Goal: Task Accomplishment & Management: Manage account settings

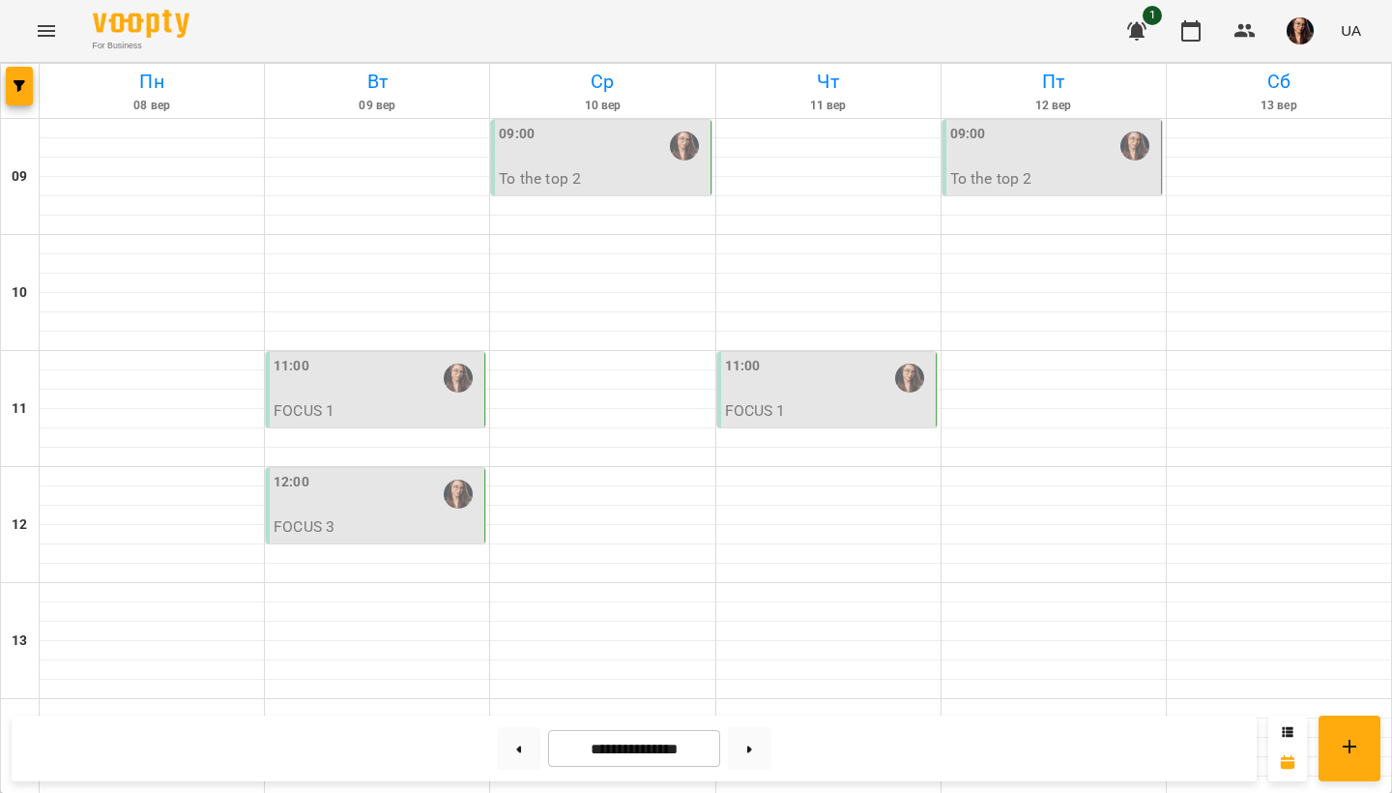
scroll to position [470, 0]
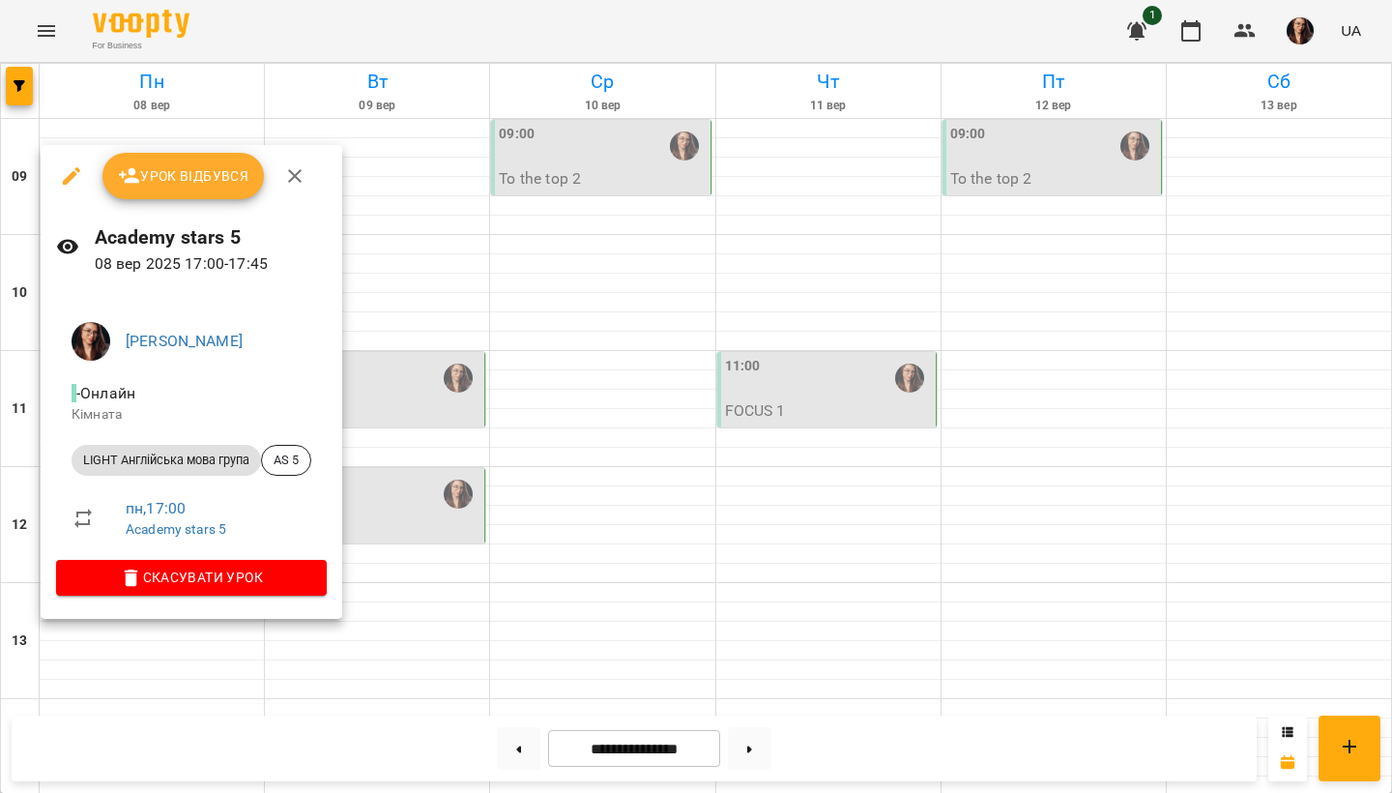
click at [190, 181] on span "Урок відбувся" at bounding box center [183, 175] width 131 height 23
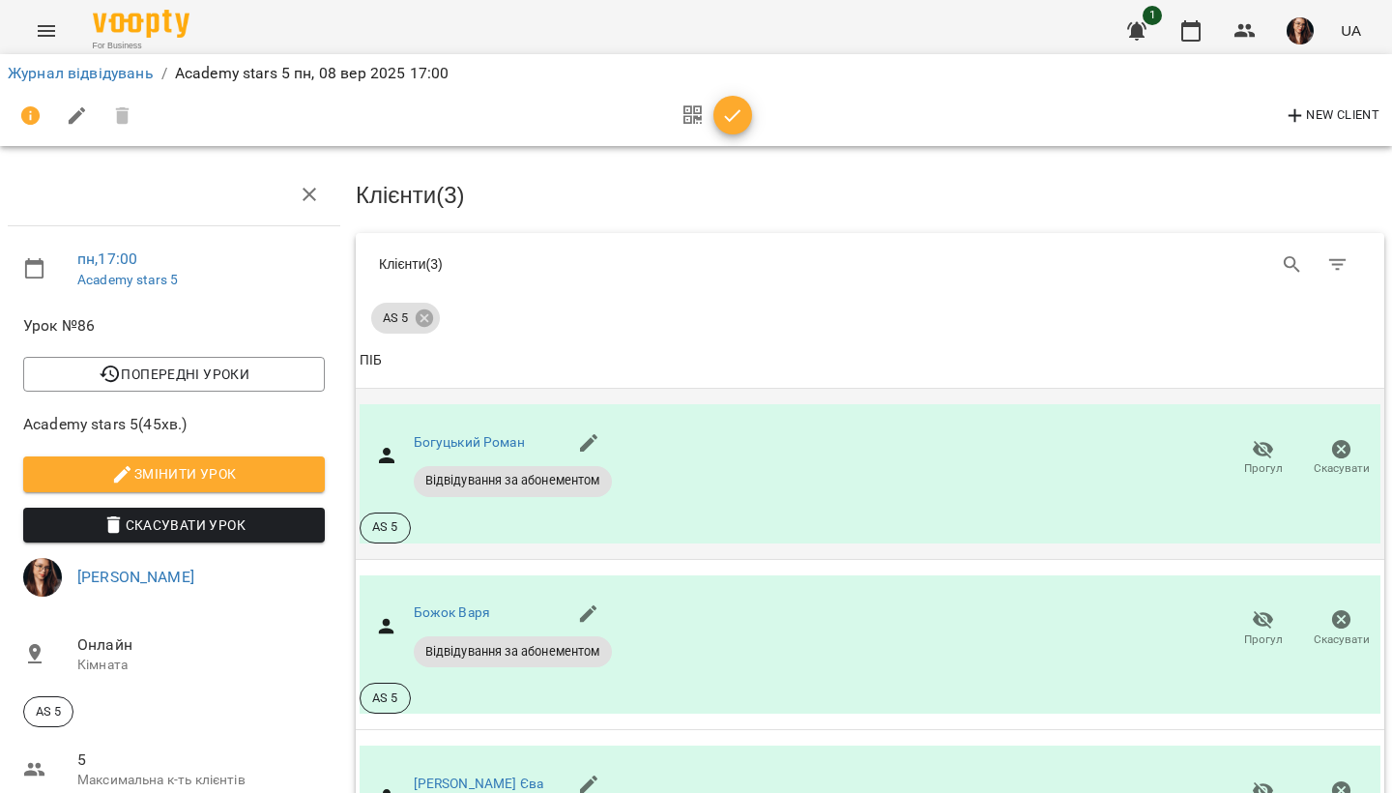
scroll to position [217, 0]
click at [1274, 438] on icon "button" at bounding box center [1263, 449] width 23 height 23
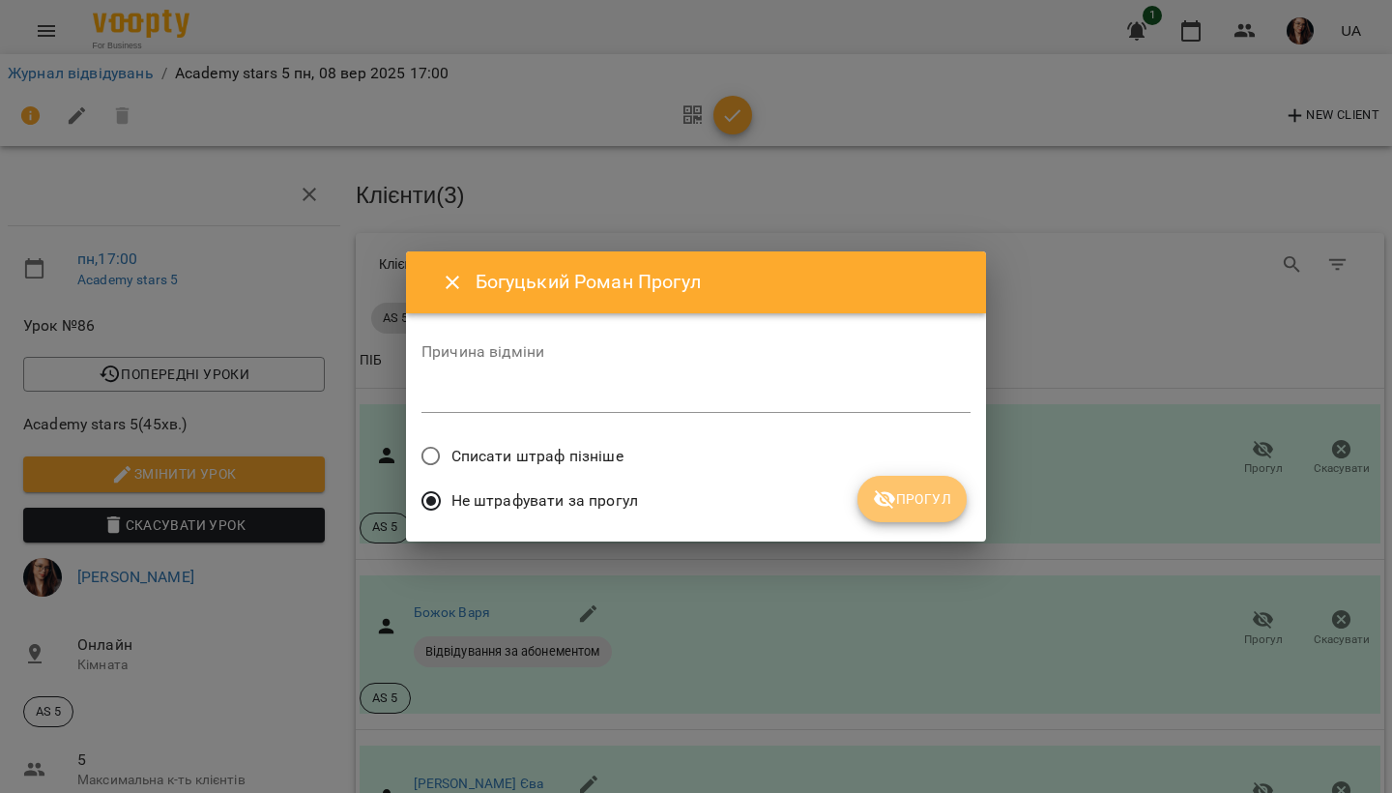
click at [918, 492] on span "Прогул" at bounding box center [912, 498] width 78 height 23
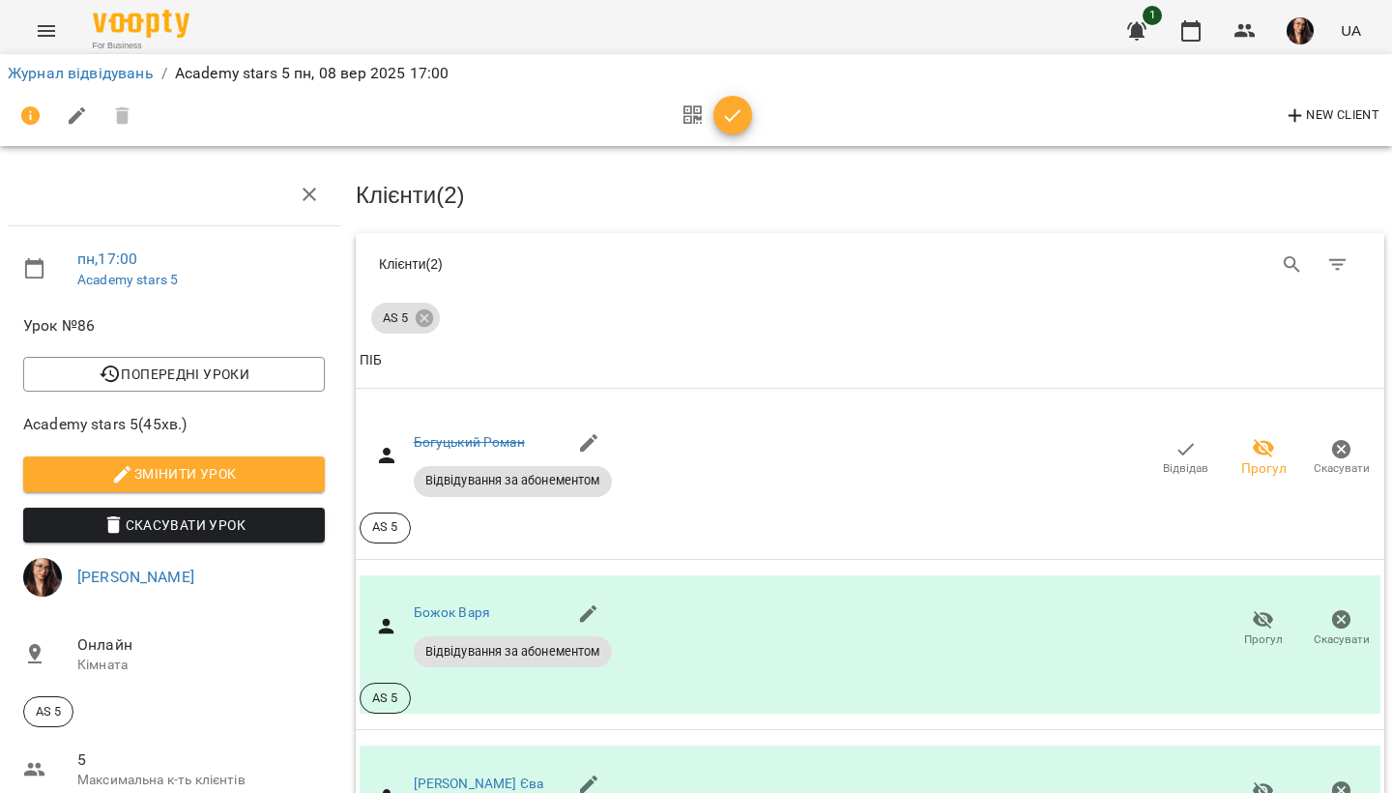
click at [739, 105] on icon "button" at bounding box center [732, 115] width 23 height 23
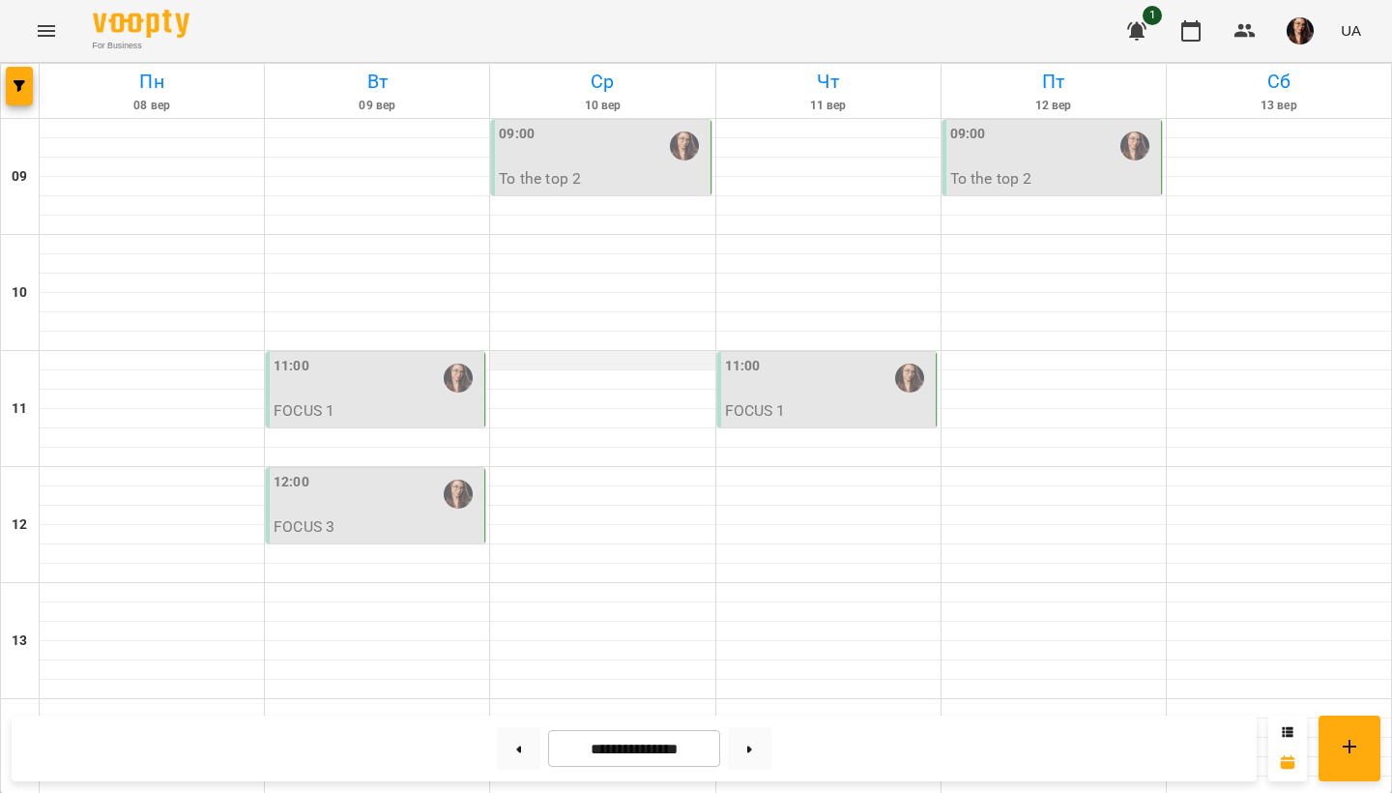
scroll to position [72, 0]
click at [383, 356] on div "11:00" at bounding box center [377, 378] width 207 height 44
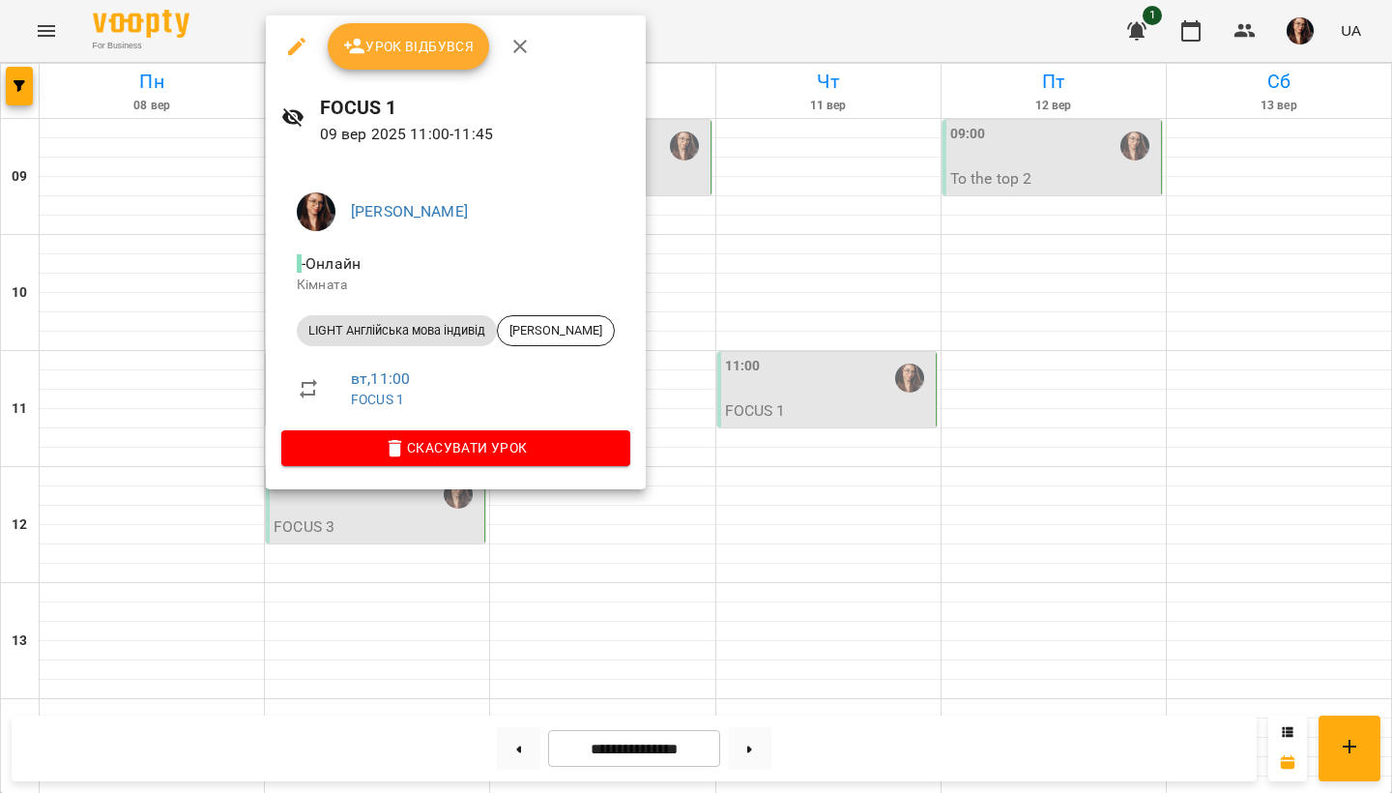
click at [388, 48] on span "Урок відбувся" at bounding box center [408, 46] width 131 height 23
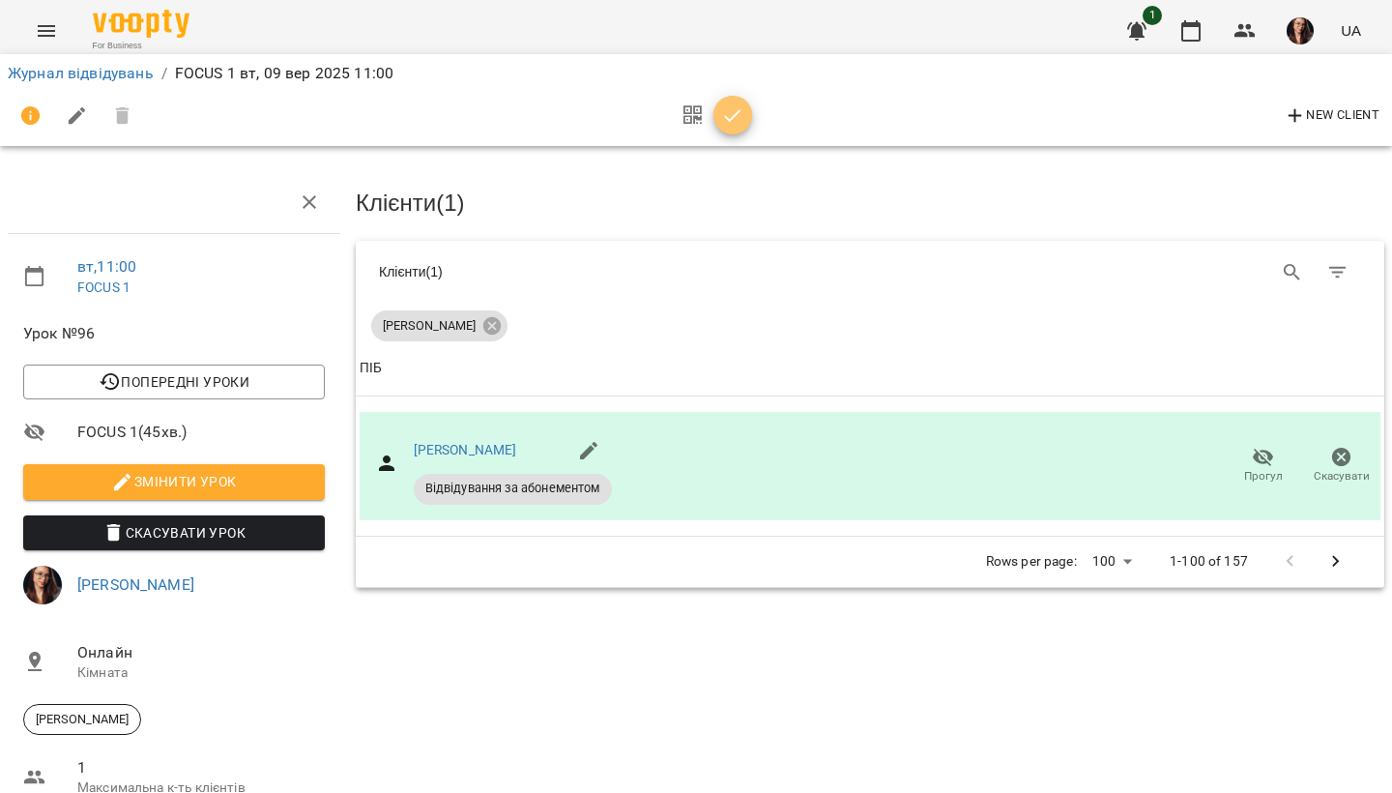
click at [728, 121] on icon "button" at bounding box center [732, 115] width 23 height 23
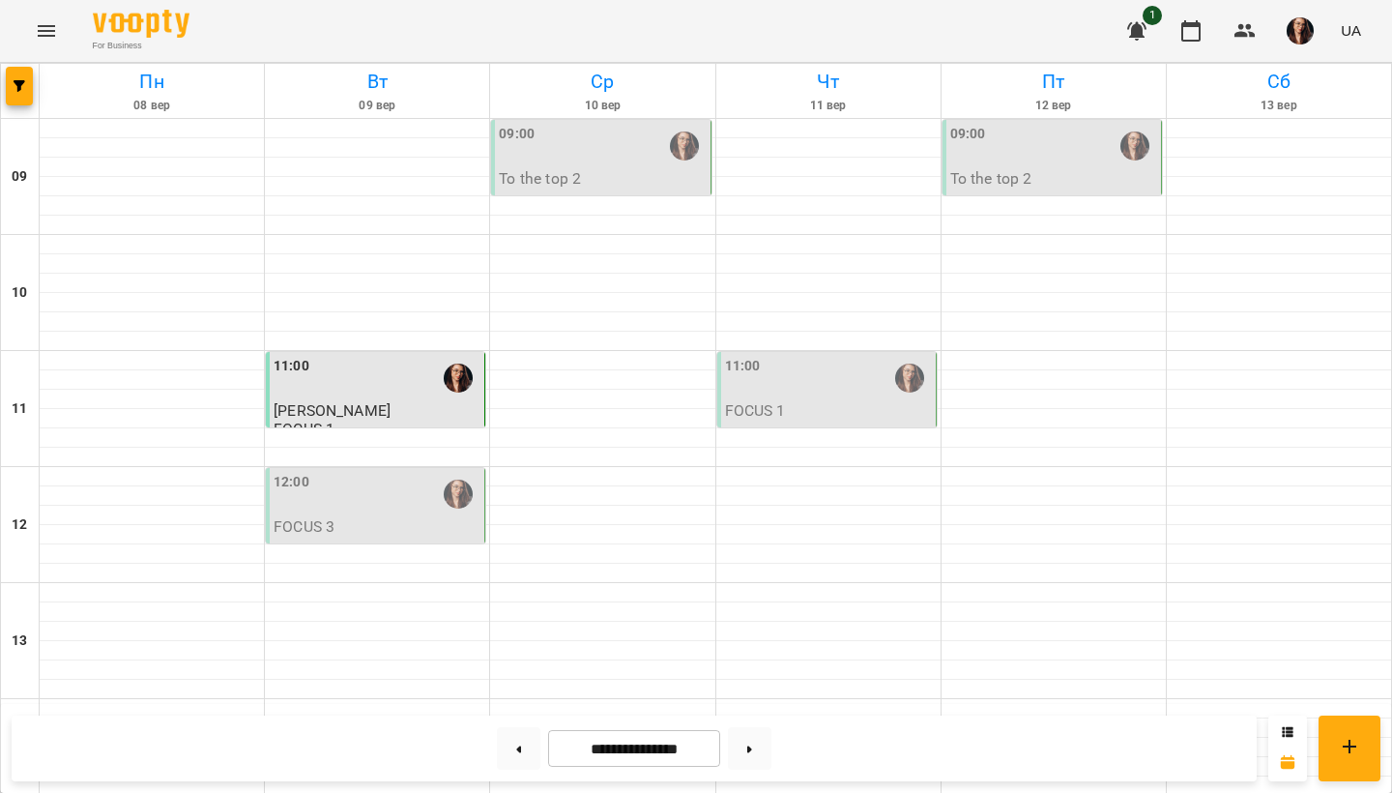
click at [399, 472] on div "12:00" at bounding box center [377, 494] width 207 height 44
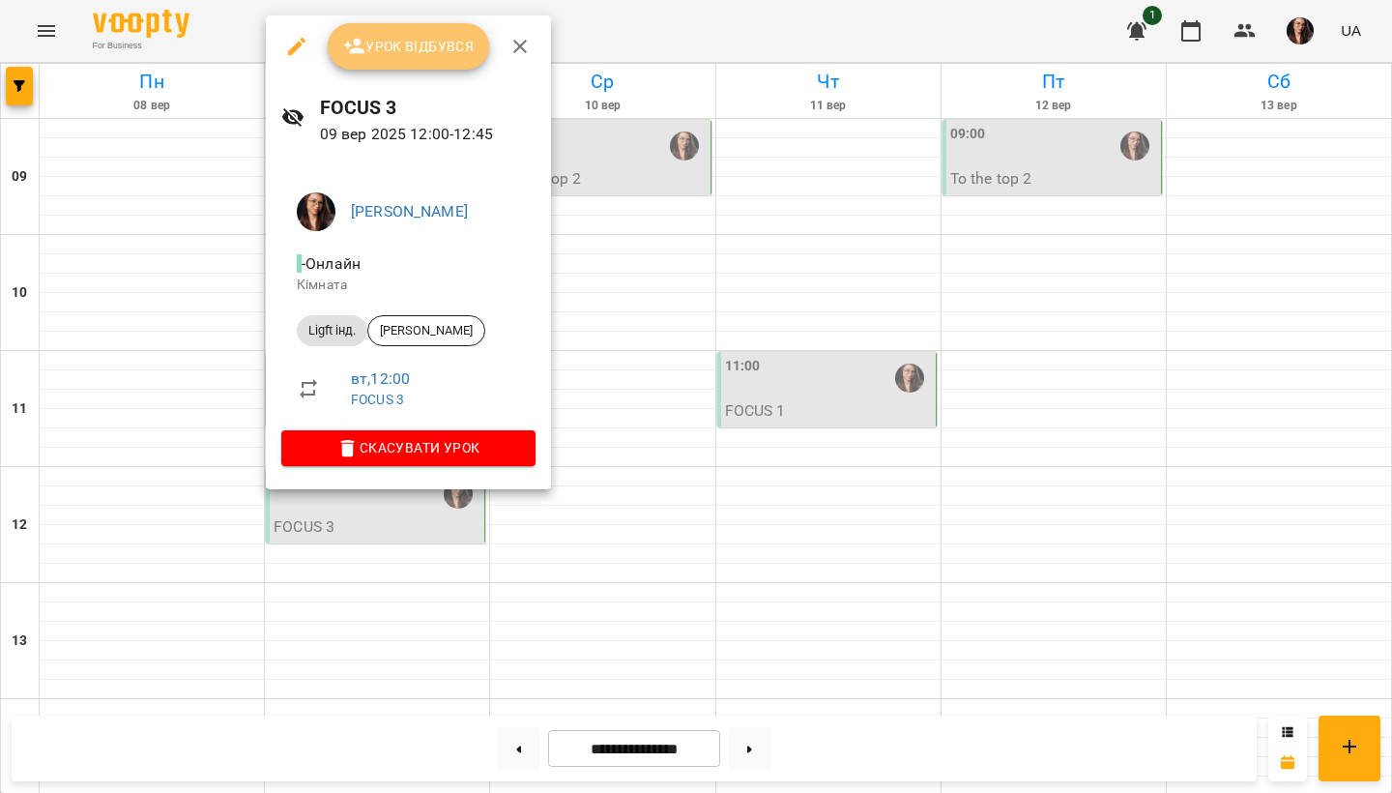
click at [385, 55] on span "Урок відбувся" at bounding box center [408, 46] width 131 height 23
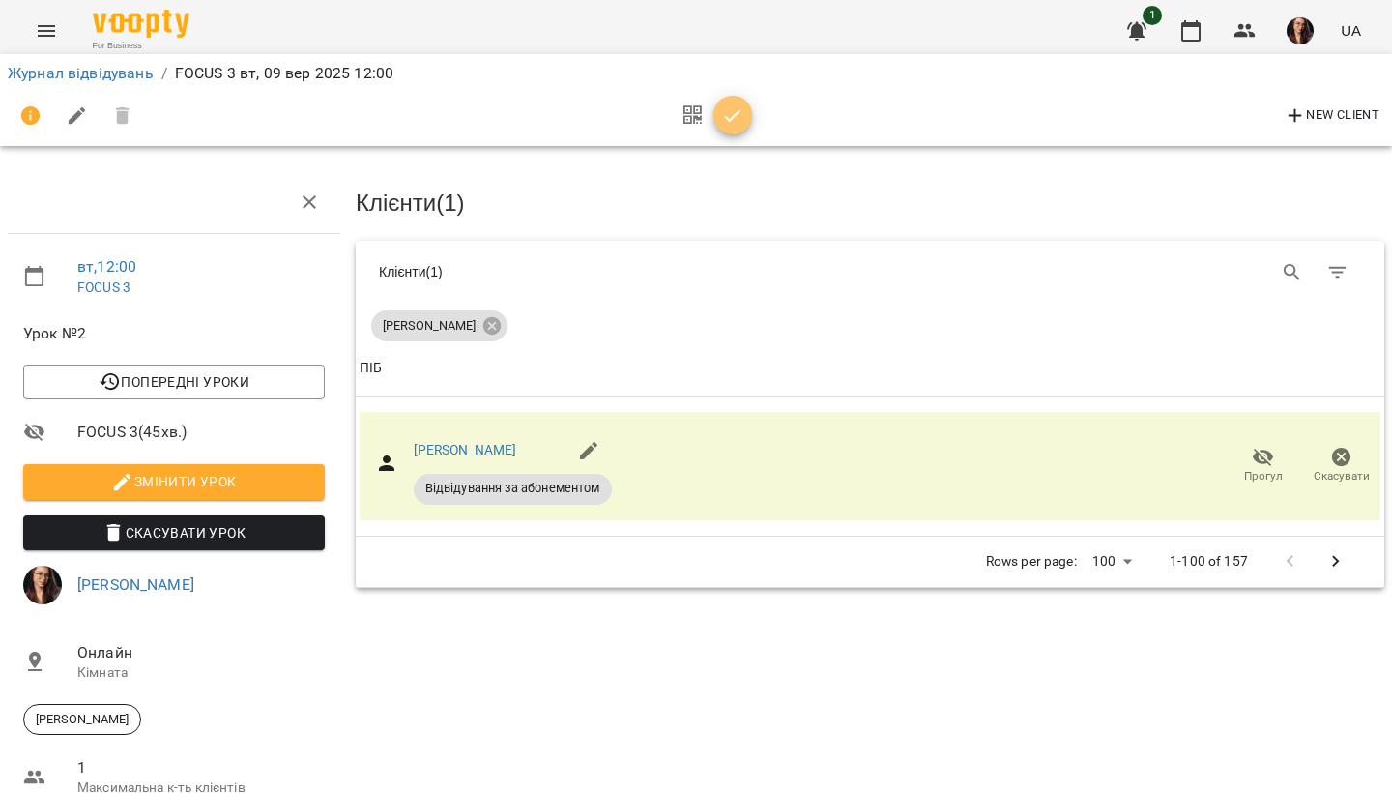
click at [728, 117] on icon "button" at bounding box center [732, 115] width 23 height 23
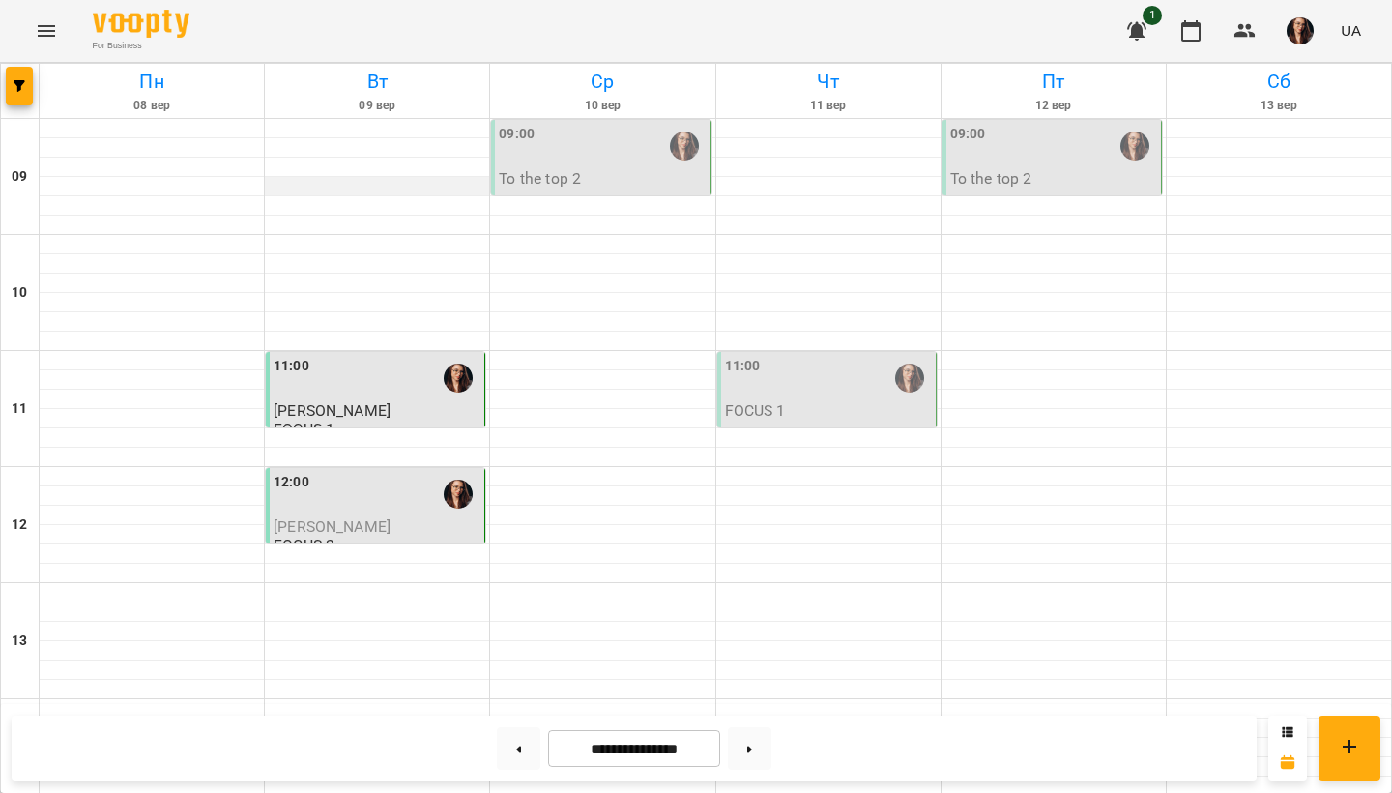
scroll to position [73, 0]
click at [845, 356] on div "11:00" at bounding box center [828, 378] width 207 height 44
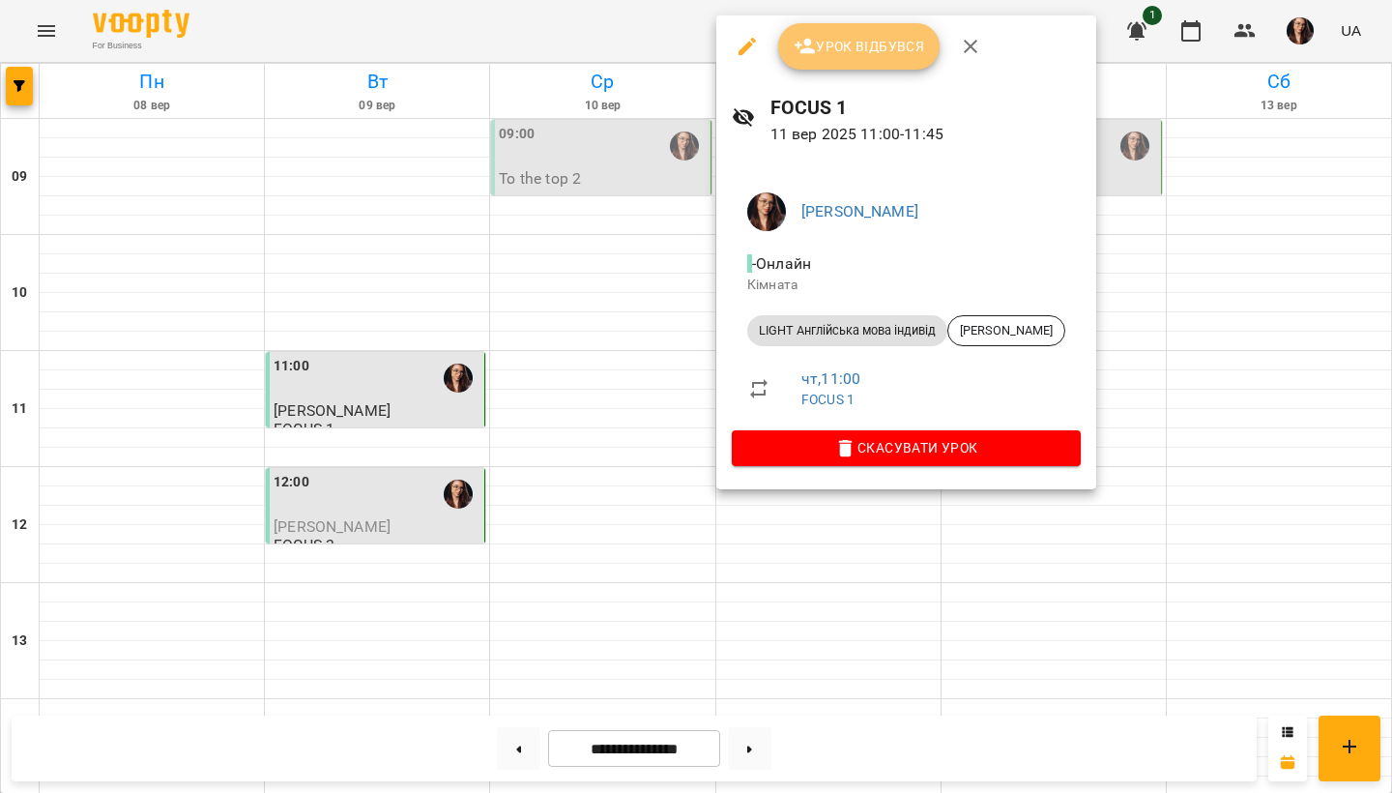
drag, startPoint x: 829, startPoint y: 46, endPoint x: 826, endPoint y: 61, distance: 14.8
click at [829, 46] on span "Урок відбувся" at bounding box center [859, 46] width 131 height 23
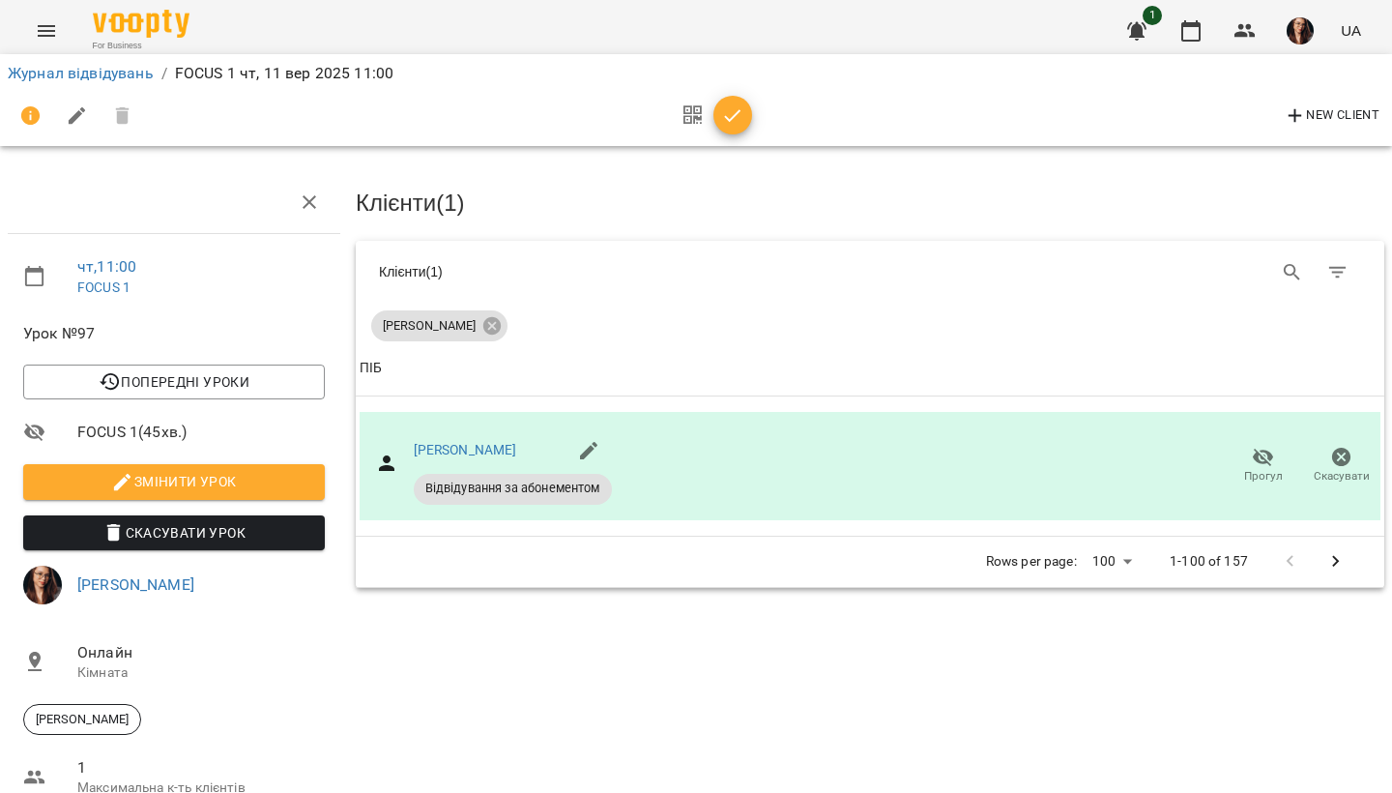
click at [749, 106] on span "button" at bounding box center [732, 115] width 39 height 23
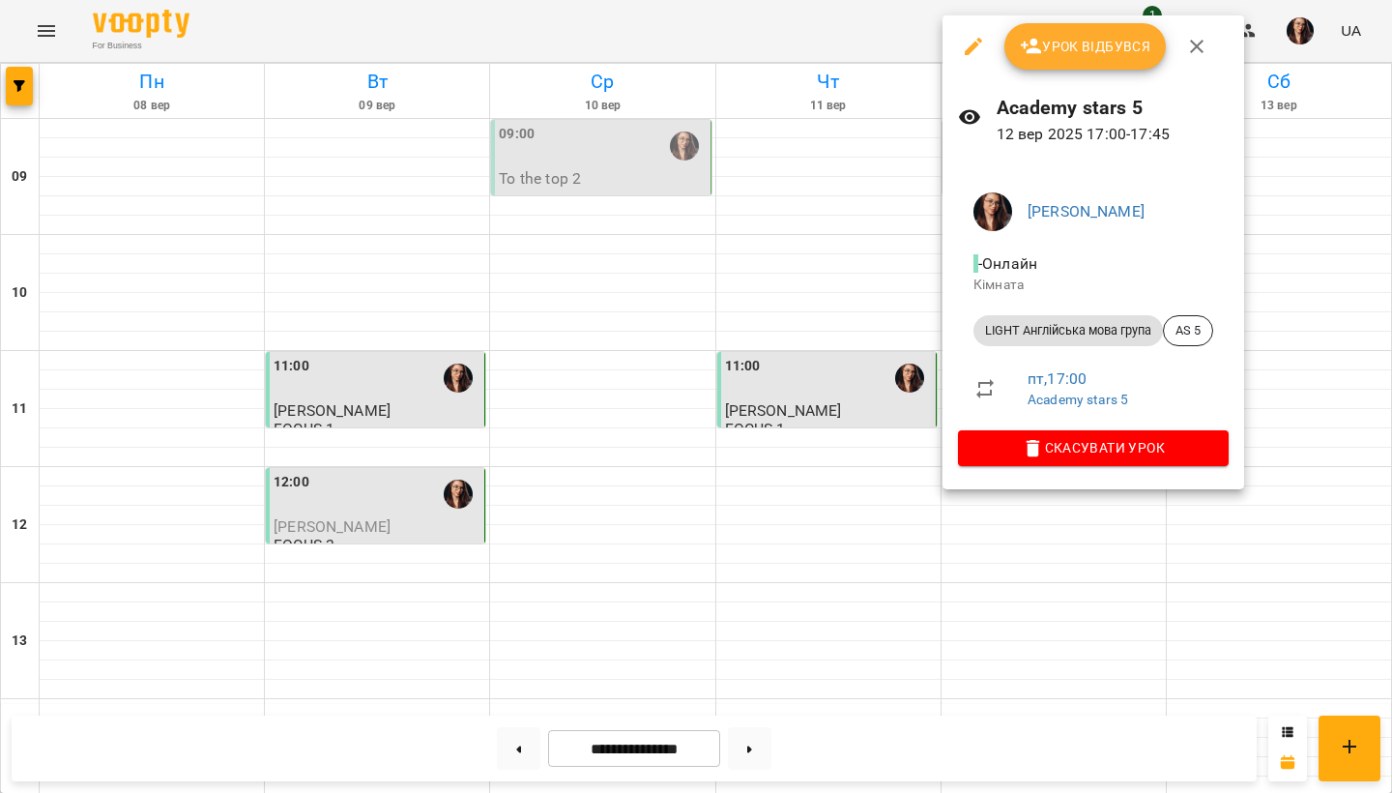
click at [1059, 42] on span "Урок відбувся" at bounding box center [1085, 46] width 131 height 23
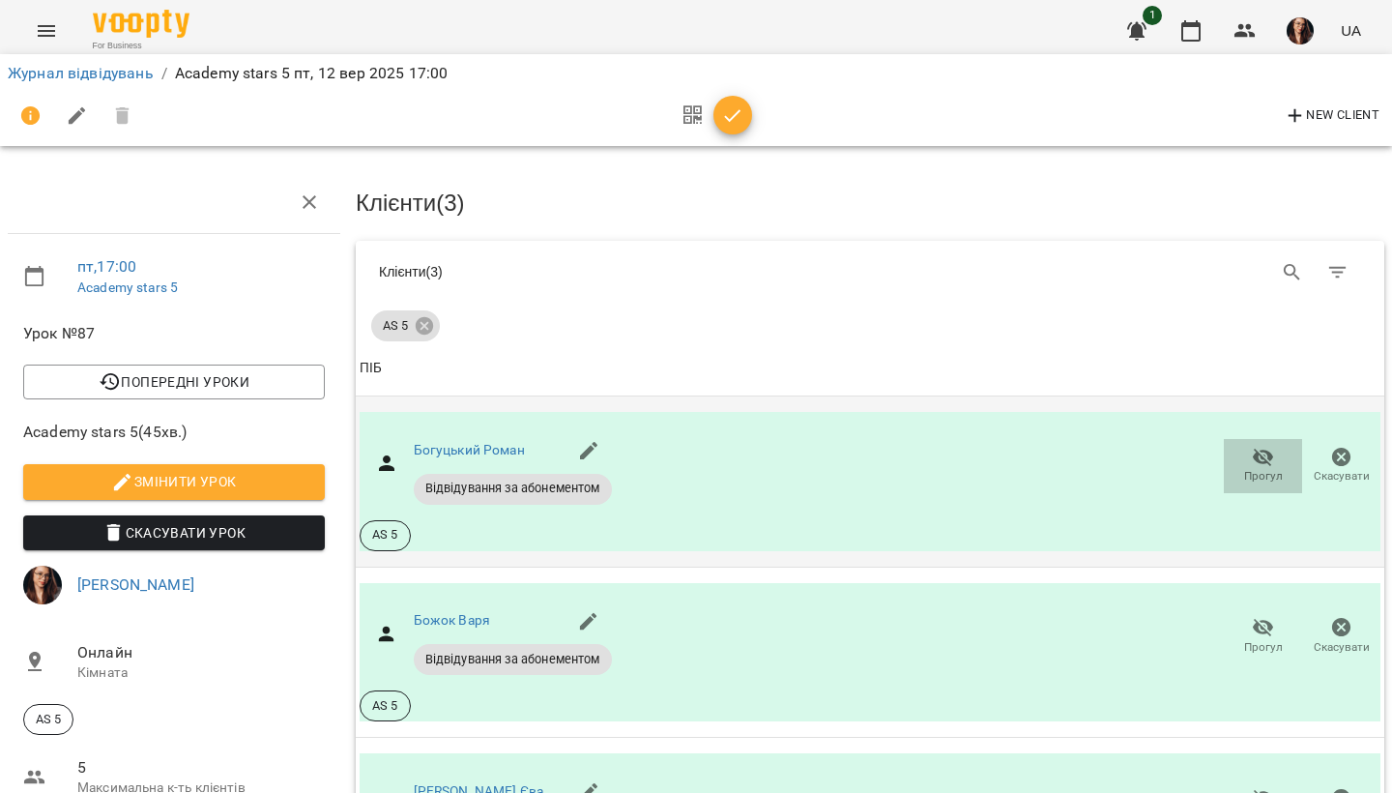
click at [1257, 468] on span "Прогул" at bounding box center [1263, 476] width 39 height 16
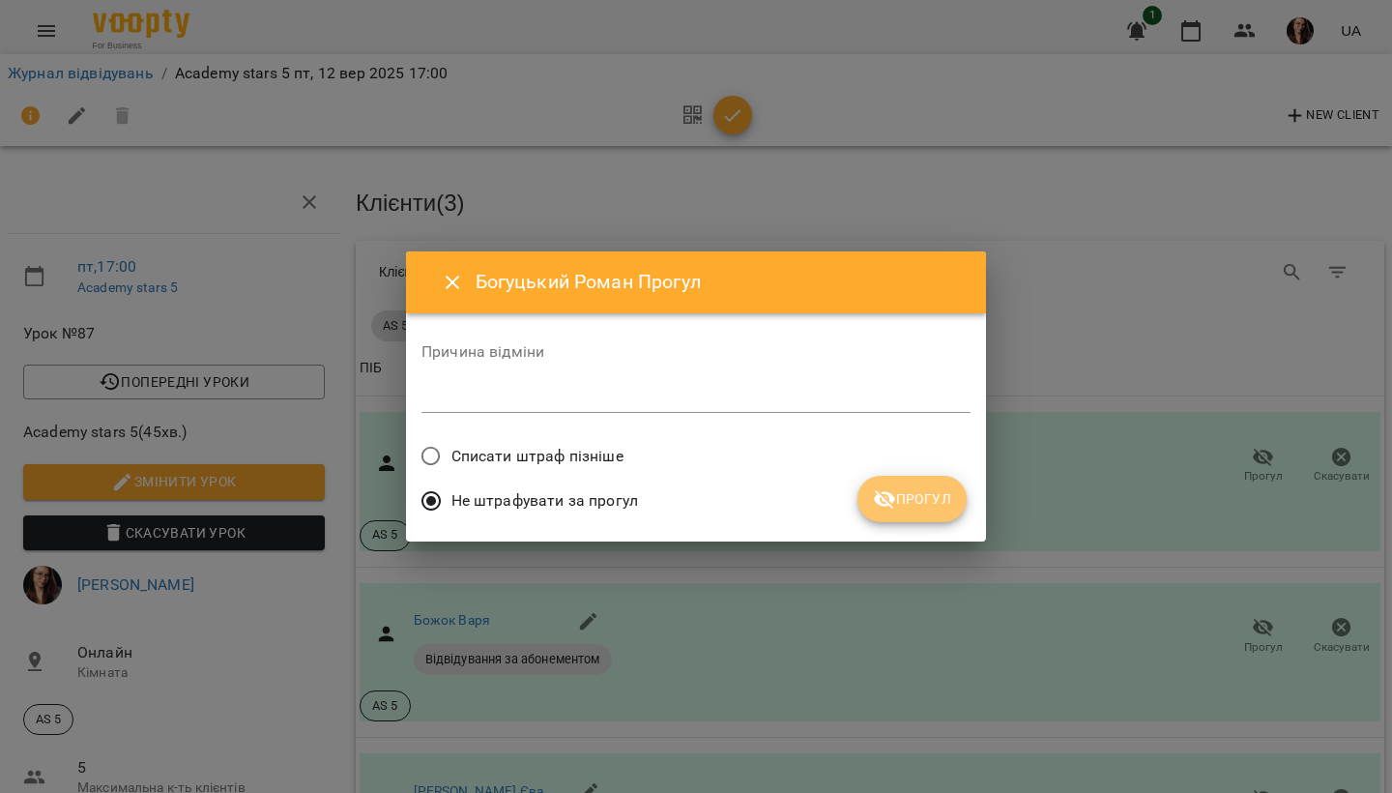
click at [916, 505] on span "Прогул" at bounding box center [912, 498] width 78 height 23
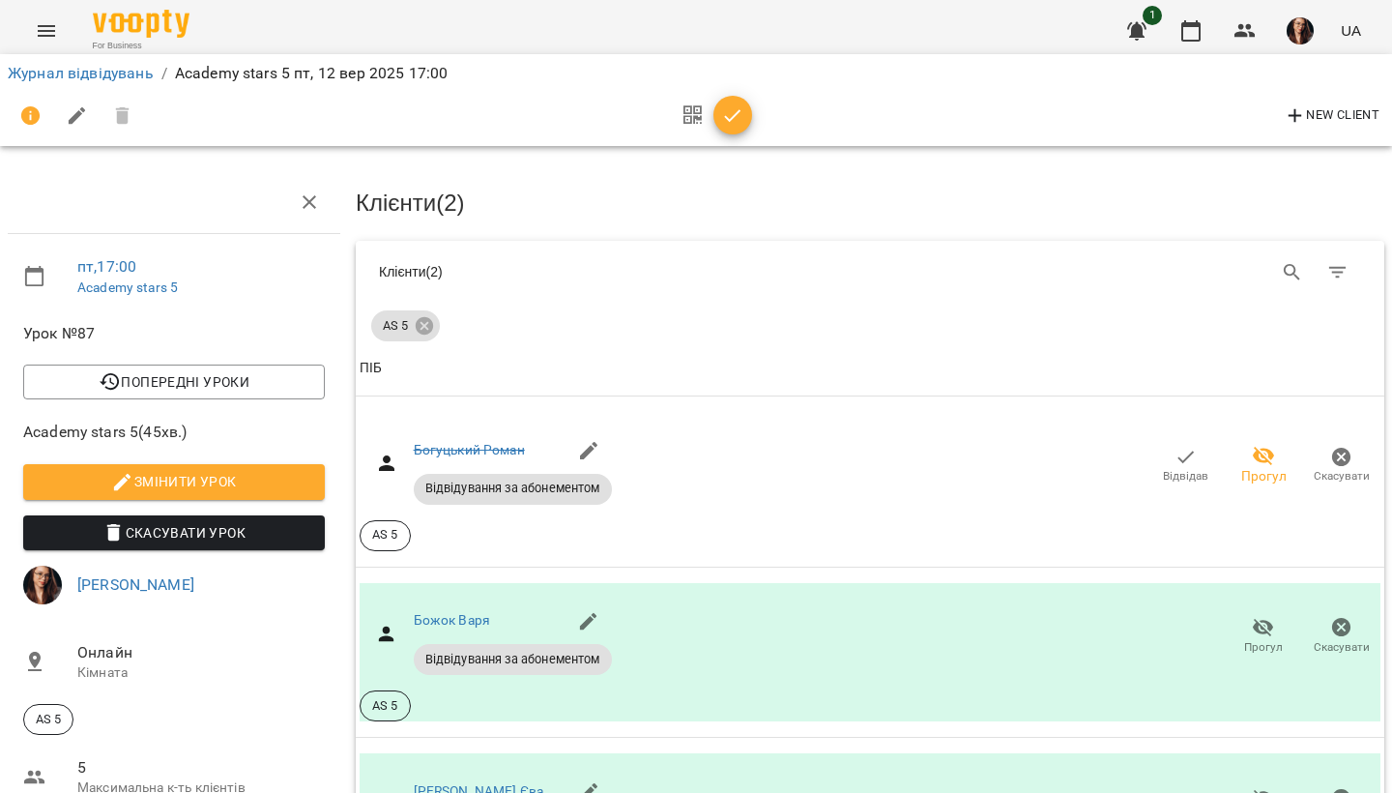
click at [722, 113] on icon "button" at bounding box center [732, 115] width 23 height 23
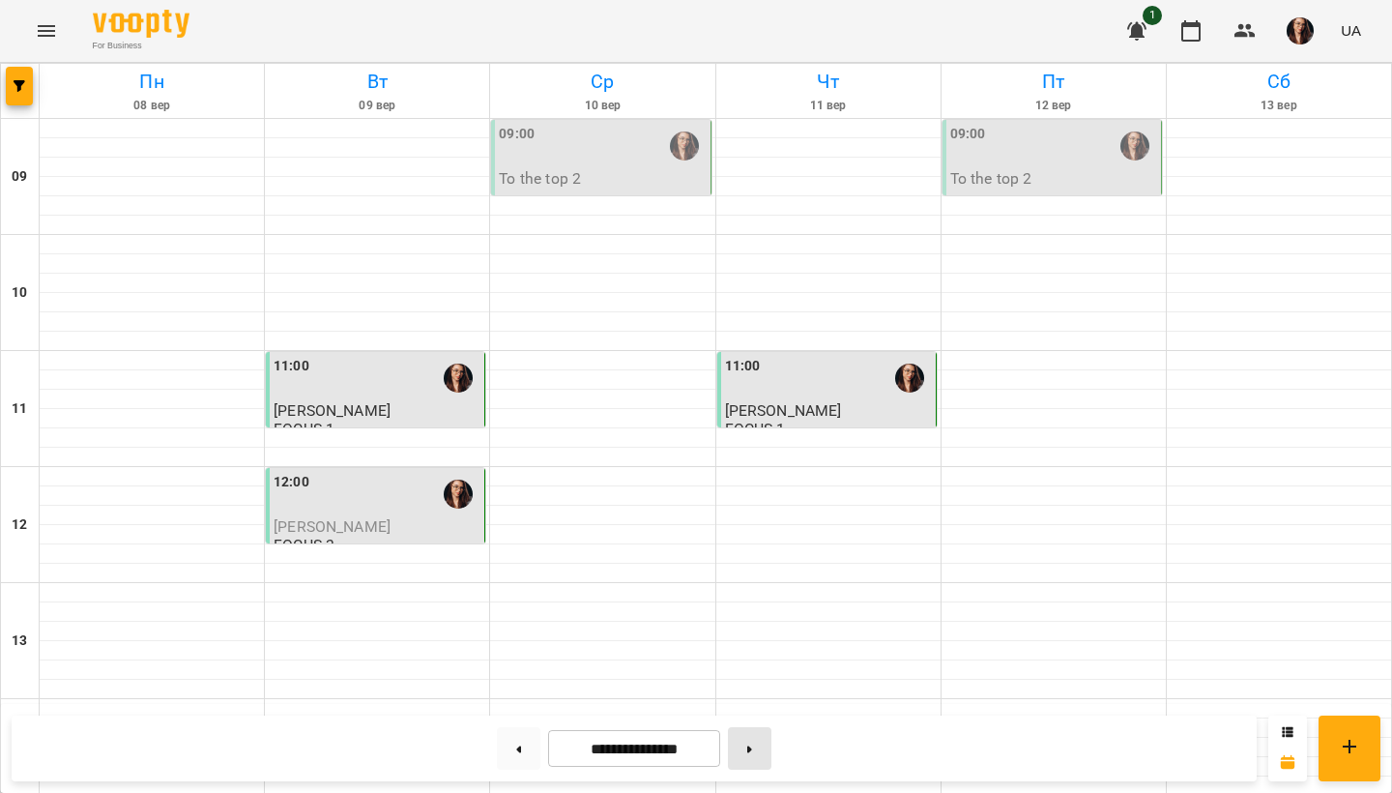
click at [766, 754] on button at bounding box center [749, 748] width 43 height 43
type input "**********"
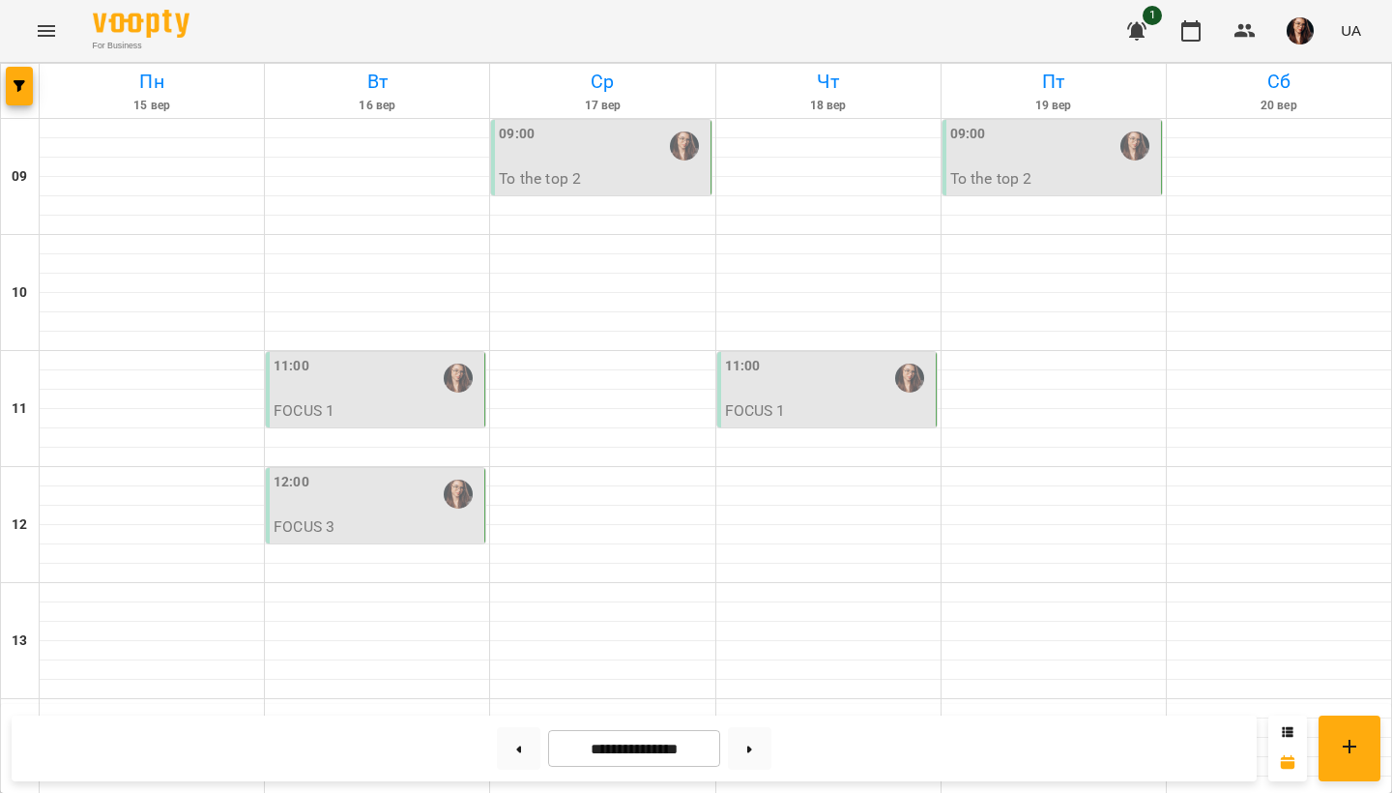
click at [368, 381] on div "11:00" at bounding box center [377, 378] width 207 height 44
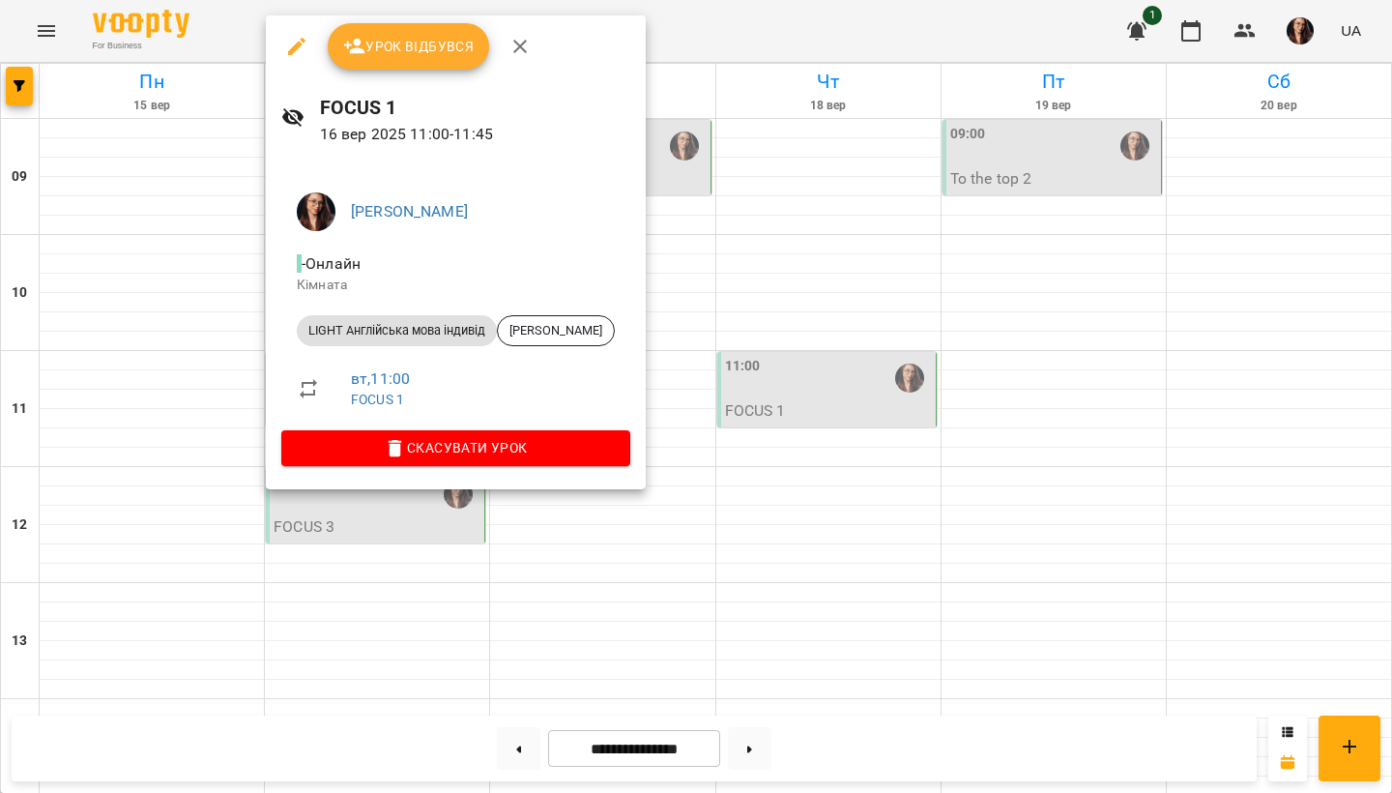
click at [420, 48] on span "Урок відбувся" at bounding box center [408, 46] width 131 height 23
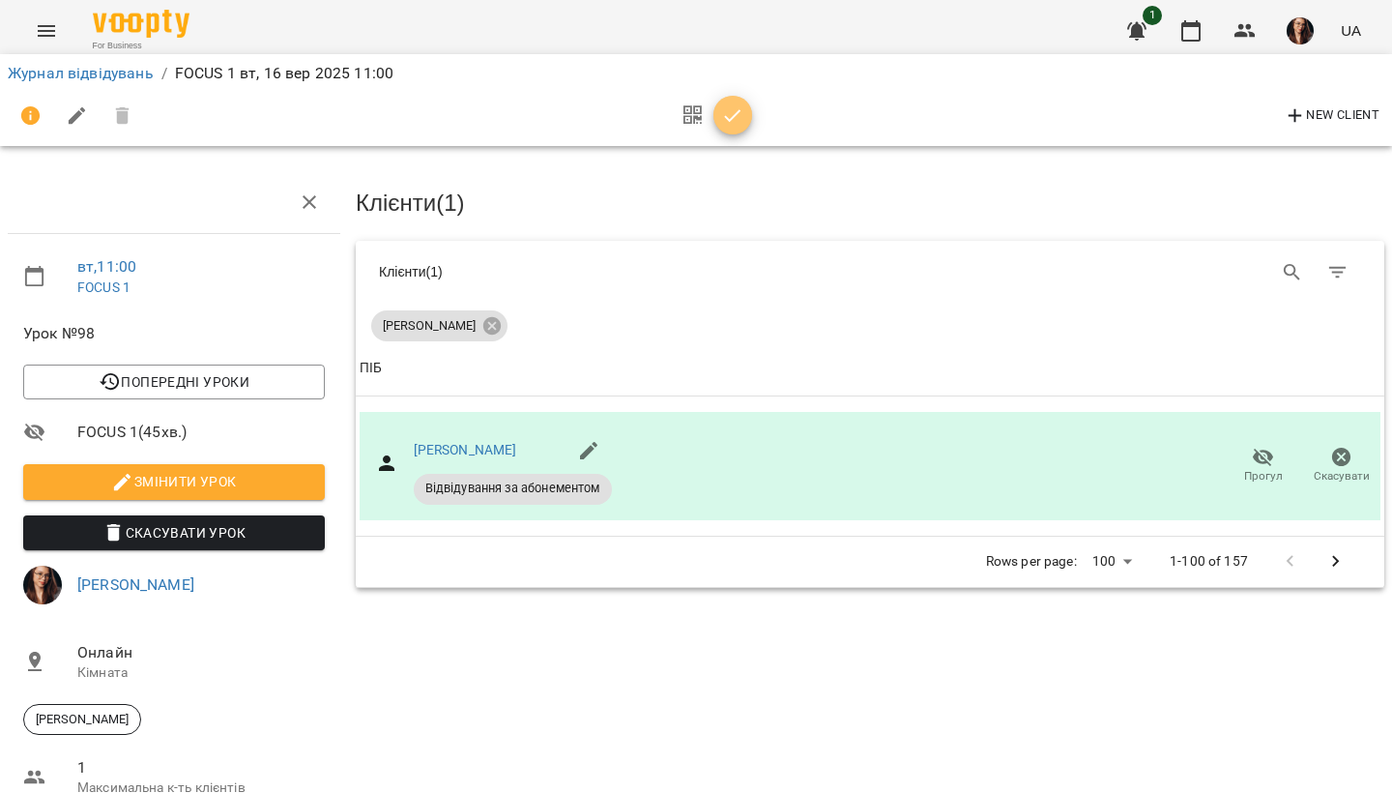
click at [728, 127] on button "button" at bounding box center [732, 115] width 39 height 39
